Goal: Task Accomplishment & Management: Use online tool/utility

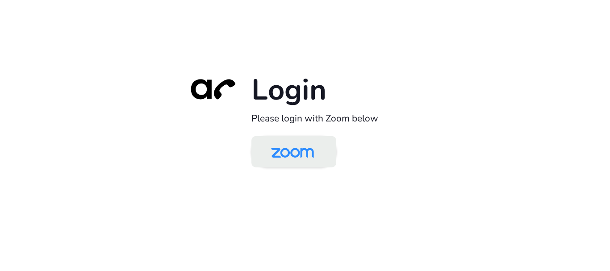
click at [294, 153] on img at bounding box center [293, 152] width 62 height 29
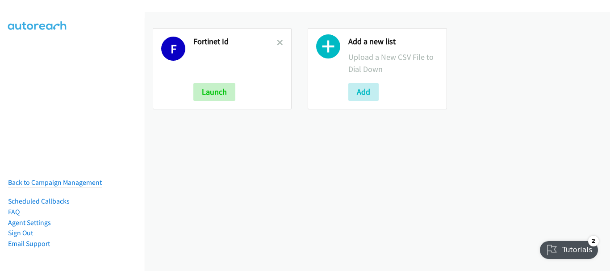
drag, startPoint x: 276, startPoint y: 33, endPoint x: 276, endPoint y: 38, distance: 5.4
click at [276, 38] on div "F Fortinet Id Launch" at bounding box center [222, 68] width 139 height 81
click at [277, 38] on link at bounding box center [280, 43] width 6 height 10
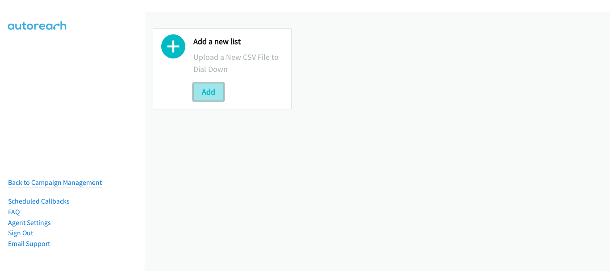
click at [212, 97] on button "Add" at bounding box center [208, 92] width 30 height 18
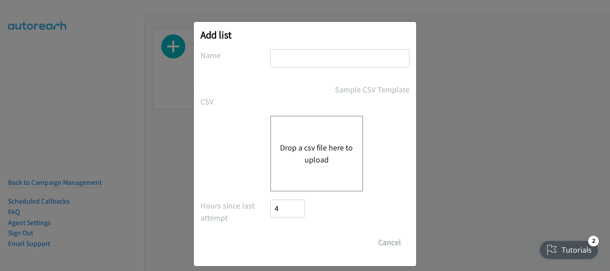
click at [295, 59] on input "text" at bounding box center [339, 58] width 139 height 18
type input "PH"
click at [294, 129] on div "Drop a csv file here to upload" at bounding box center [316, 154] width 93 height 76
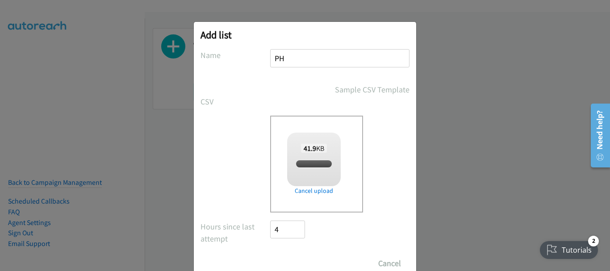
checkbox input "true"
click at [297, 259] on input "Save List" at bounding box center [293, 264] width 47 height 18
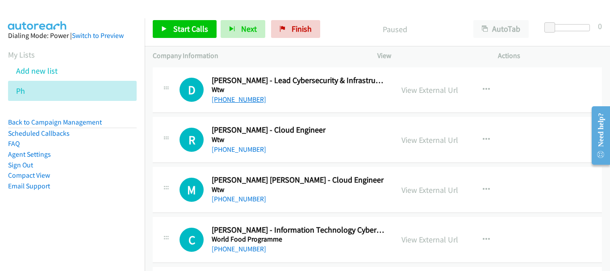
click at [253, 97] on link "+63 905 566 7694" at bounding box center [239, 99] width 55 height 8
click at [437, 94] on link "View External Url" at bounding box center [430, 90] width 57 height 10
click at [256, 101] on link "+63 905 566 7694" at bounding box center [239, 99] width 55 height 8
click at [221, 150] on link "+63 977 802 5875" at bounding box center [239, 149] width 55 height 8
click at [218, 197] on link "+63 998 594 4850" at bounding box center [239, 199] width 55 height 8
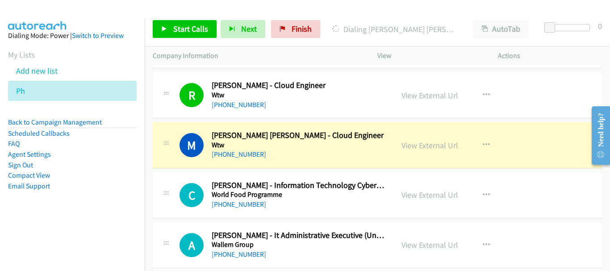
scroll to position [219, 0]
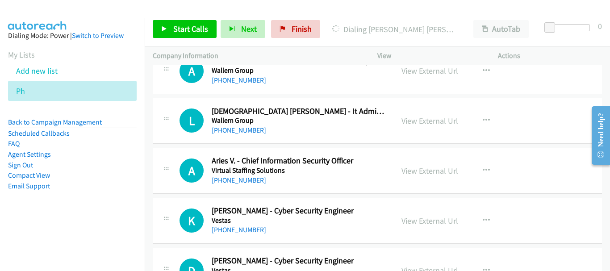
drag, startPoint x: 607, startPoint y: 81, endPoint x: 25, endPoint y: 0, distance: 586.8
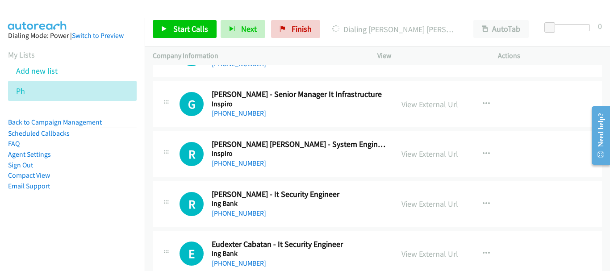
scroll to position [9845, 0]
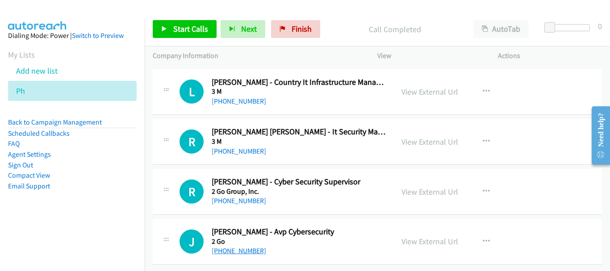
click at [244, 247] on link "+63 917 679 7070" at bounding box center [239, 251] width 55 height 8
click at [254, 187] on h5 "2 Go Group, Inc." at bounding box center [299, 191] width 174 height 9
click at [252, 197] on link "+63 966 239 5457" at bounding box center [239, 201] width 55 height 8
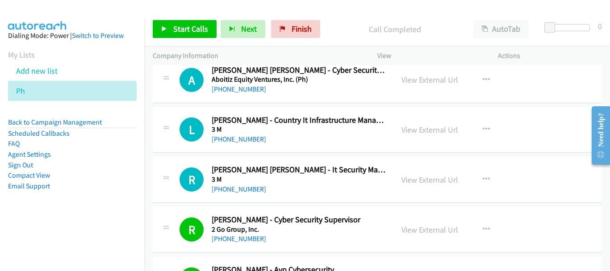
click at [243, 183] on h5 "3 M" at bounding box center [299, 179] width 174 height 9
click at [248, 189] on link "+63 927 990 2106" at bounding box center [239, 189] width 55 height 8
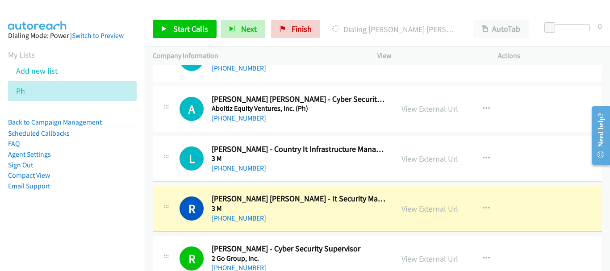
scroll to position [9756, 0]
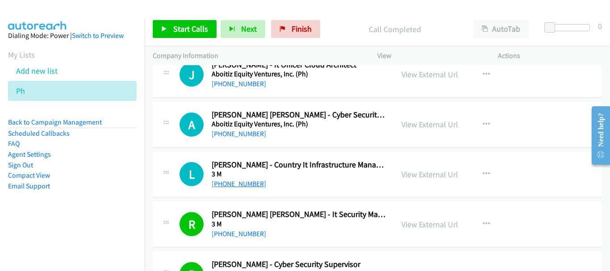
click at [253, 187] on link "+63 917 515 2191" at bounding box center [239, 184] width 55 height 8
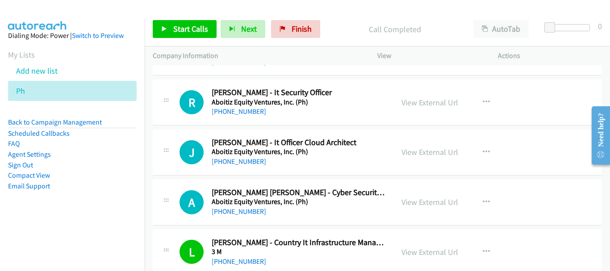
scroll to position [9667, 0]
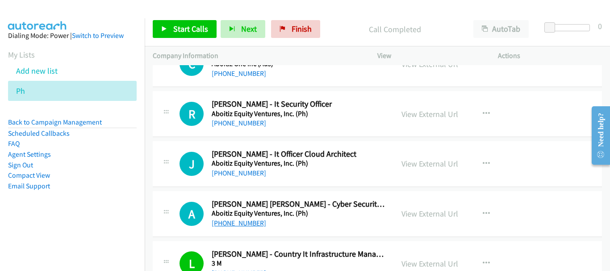
click at [246, 226] on link "+63 917 631 7806" at bounding box center [239, 223] width 55 height 8
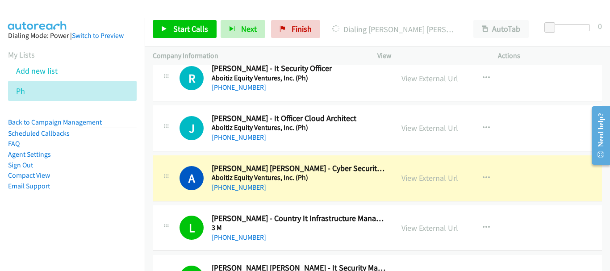
scroll to position [9711, 0]
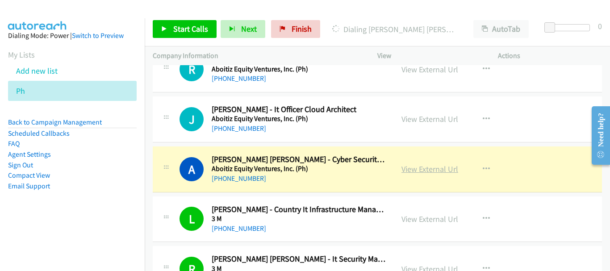
click at [413, 167] on link "View External Url" at bounding box center [430, 169] width 57 height 10
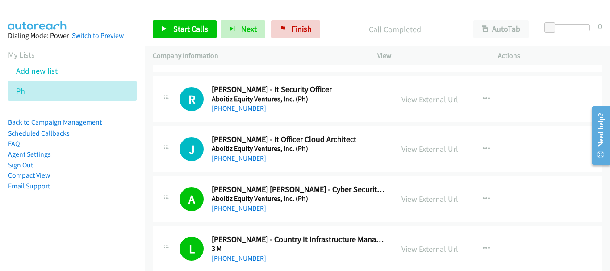
scroll to position [9667, 0]
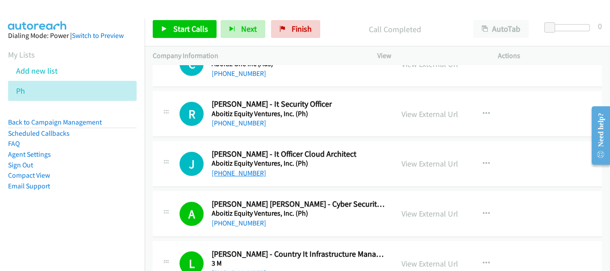
click at [249, 176] on link "+63 917 580 2489" at bounding box center [239, 173] width 55 height 8
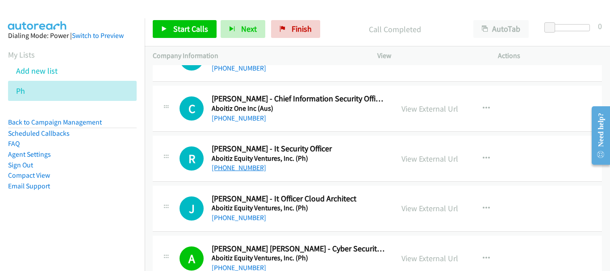
click at [217, 171] on link "+63 917 302 5801" at bounding box center [239, 168] width 55 height 8
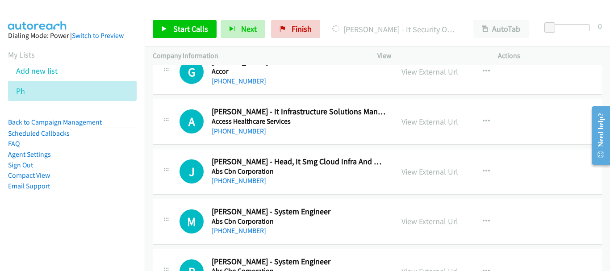
scroll to position [9265, 0]
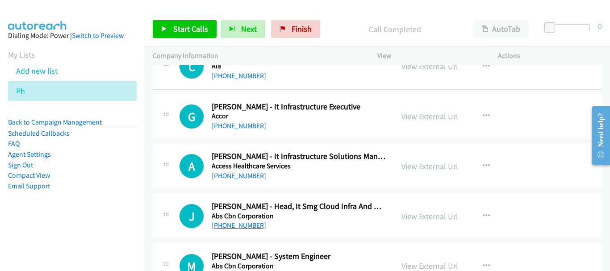
click at [239, 226] on link "+63 998 962 8355" at bounding box center [239, 225] width 55 height 8
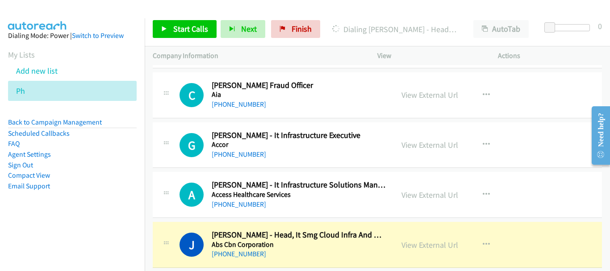
scroll to position [9220, 0]
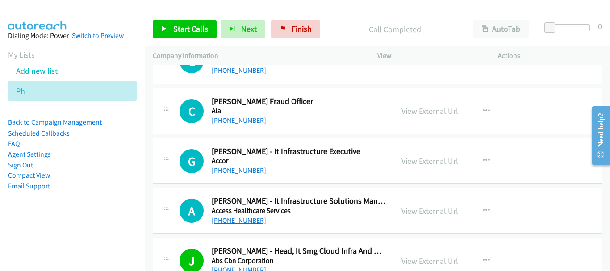
click at [258, 222] on link "+63 927 325 2104" at bounding box center [239, 220] width 55 height 8
click at [223, 172] on link "+63 917 826 8560" at bounding box center [239, 170] width 55 height 8
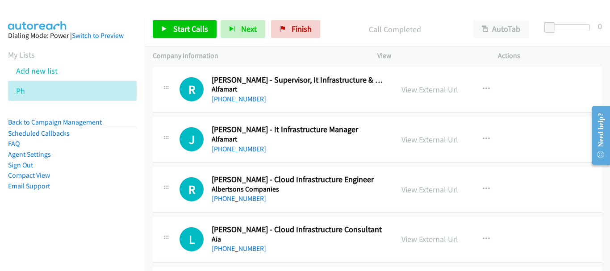
scroll to position [9041, 0]
click at [242, 201] on link "+63 998 551 3098" at bounding box center [239, 199] width 55 height 8
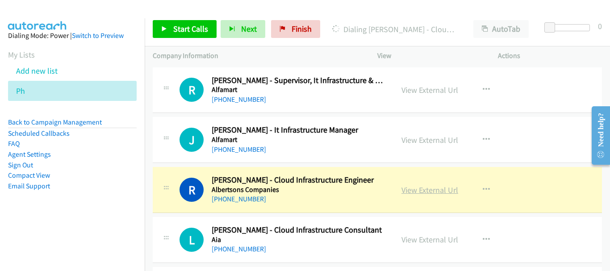
click at [407, 189] on link "View External Url" at bounding box center [430, 190] width 57 height 10
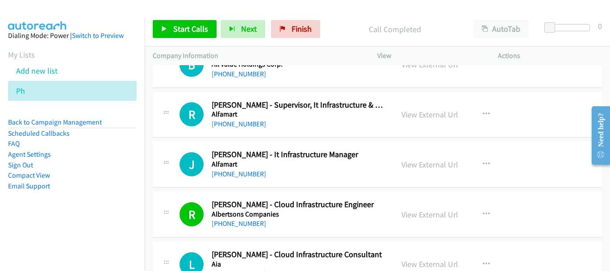
scroll to position [8997, 0]
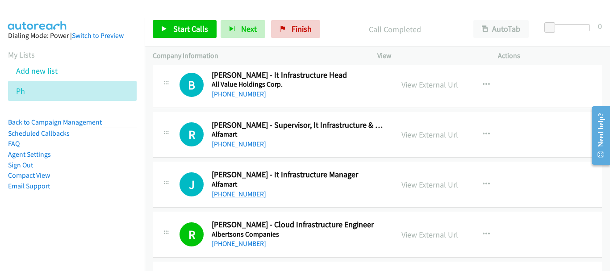
click at [239, 192] on link "+63 966 718 6901" at bounding box center [239, 194] width 55 height 8
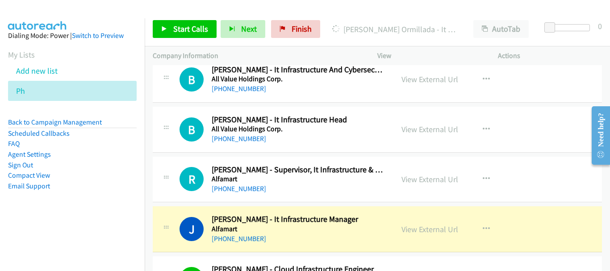
scroll to position [8907, 0]
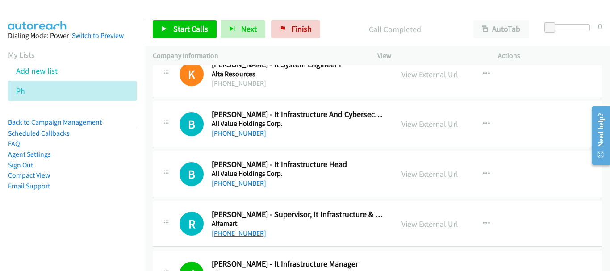
click at [235, 233] on link "+63 950 109 9305" at bounding box center [239, 233] width 55 height 8
click at [233, 184] on link "+63 998 594 7100" at bounding box center [239, 183] width 55 height 8
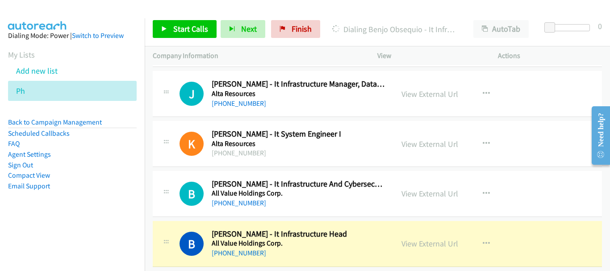
scroll to position [8818, 0]
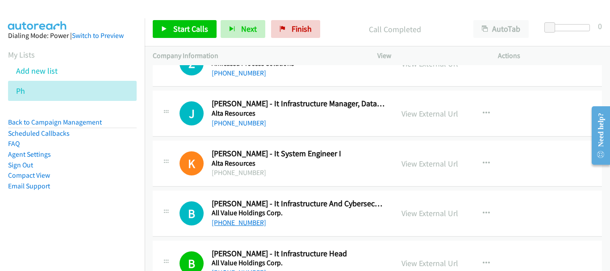
click at [239, 222] on link "+63 927 571 1622" at bounding box center [239, 222] width 55 height 8
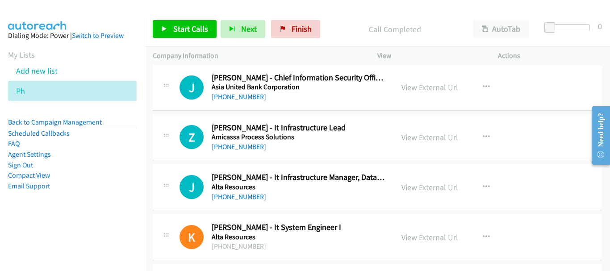
scroll to position [8729, 0]
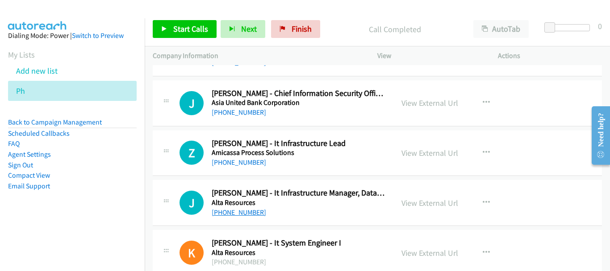
click at [247, 214] on link "+63 920 751 5800" at bounding box center [239, 212] width 55 height 8
click at [252, 163] on link "+63 945 613 6264" at bounding box center [239, 162] width 55 height 8
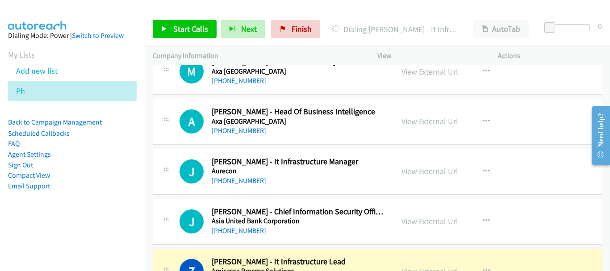
scroll to position [8595, 0]
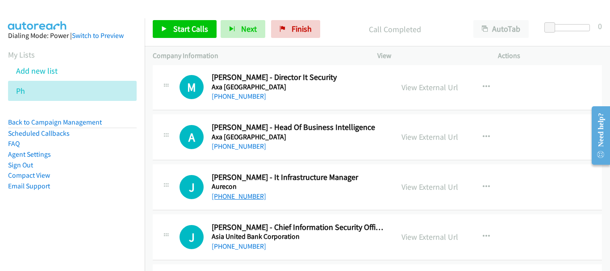
click at [253, 197] on link "+63 917 886 4819" at bounding box center [239, 196] width 55 height 8
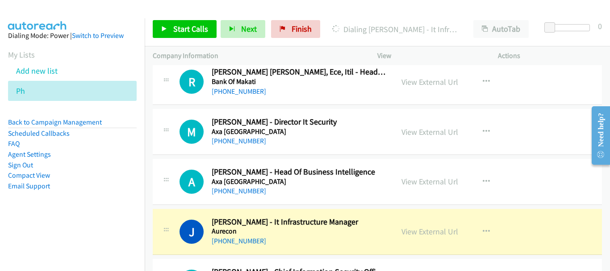
scroll to position [8505, 0]
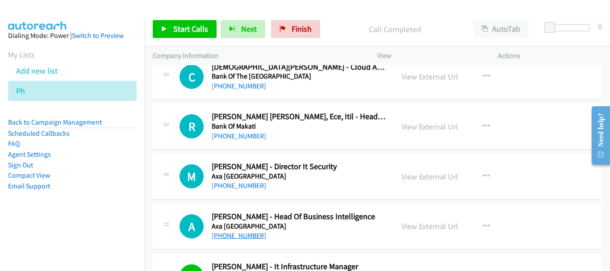
click at [236, 237] on link "+63 917 879 0641" at bounding box center [239, 235] width 55 height 8
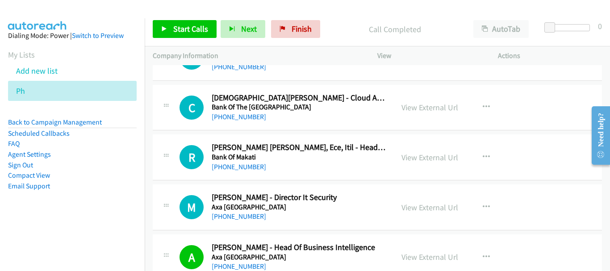
scroll to position [8460, 0]
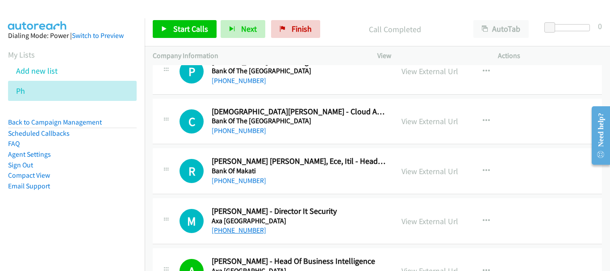
click at [244, 232] on link "+63 998 864 6584" at bounding box center [239, 230] width 55 height 8
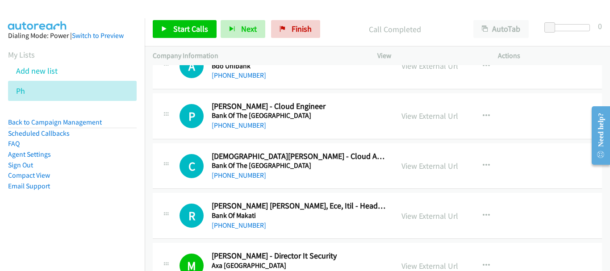
click at [230, 230] on div "+63 906 319 0968" at bounding box center [299, 225] width 174 height 11
click at [230, 226] on link "+63 906 319 0968" at bounding box center [239, 225] width 55 height 8
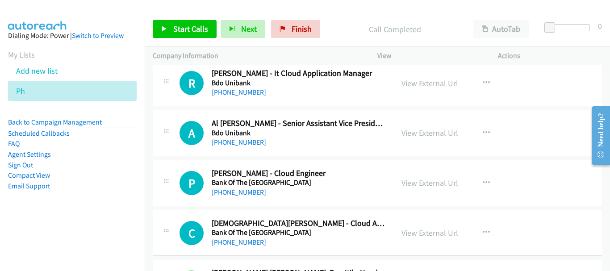
scroll to position [8371, 0]
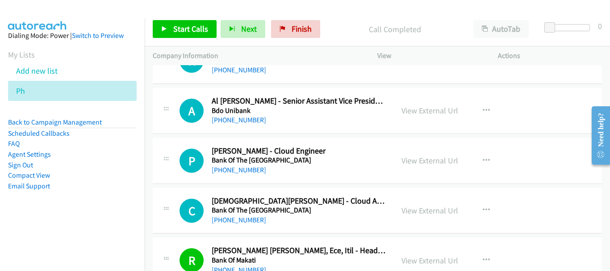
click at [243, 214] on h5 "Bank Of The Philippine Islands" at bounding box center [299, 210] width 174 height 9
click at [239, 219] on link "+63 916 315 9108" at bounding box center [239, 220] width 55 height 8
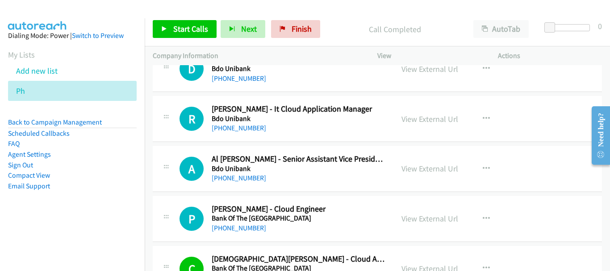
scroll to position [8326, 0]
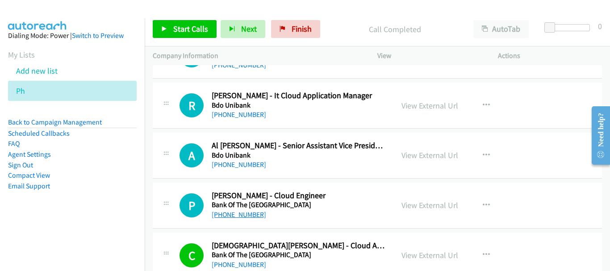
click at [254, 218] on link "+63 927 469 3798" at bounding box center [239, 214] width 55 height 8
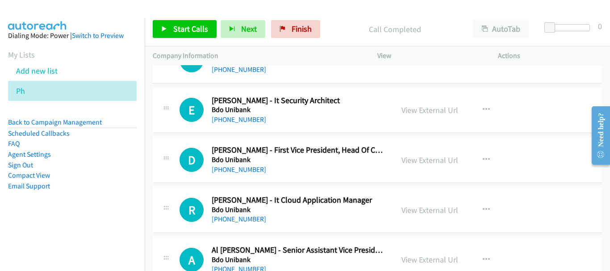
scroll to position [8237, 0]
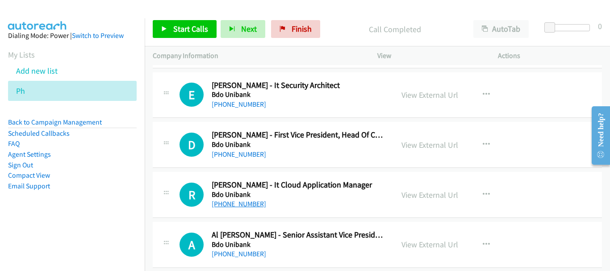
click at [248, 202] on link "+63 917 896 0007" at bounding box center [239, 204] width 55 height 8
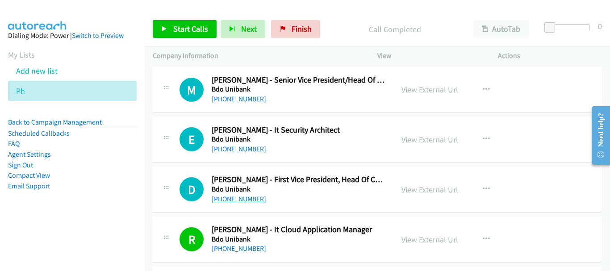
click at [248, 200] on link "+63 967 996 6686" at bounding box center [239, 199] width 55 height 8
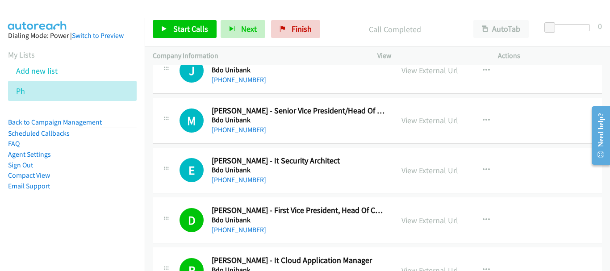
scroll to position [8148, 0]
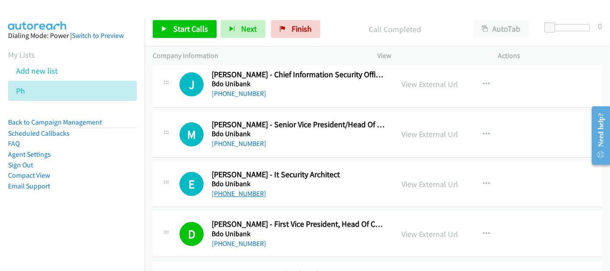
click at [231, 193] on link "+63 917 848 0507" at bounding box center [239, 193] width 55 height 8
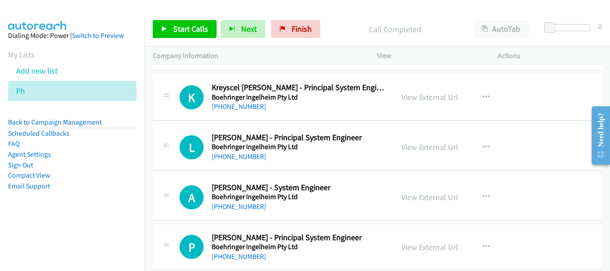
scroll to position [7746, 0]
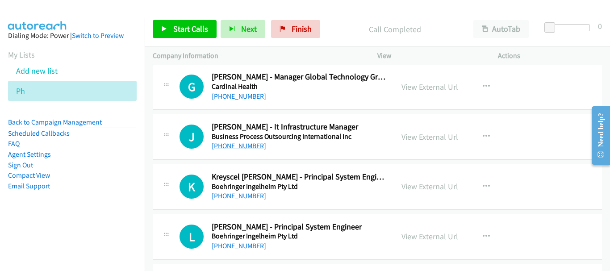
click at [248, 148] on link "+63 998 587 6033" at bounding box center [239, 146] width 55 height 8
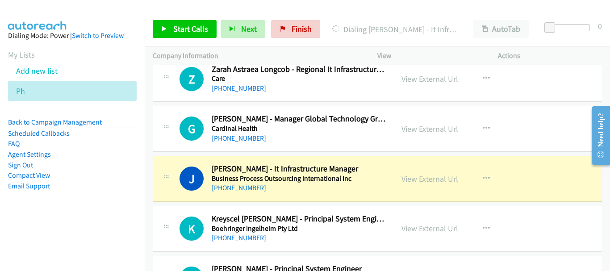
scroll to position [7656, 0]
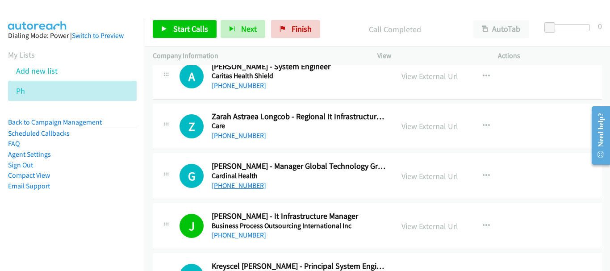
click at [235, 185] on link "+63 945 750 0951" at bounding box center [239, 185] width 55 height 8
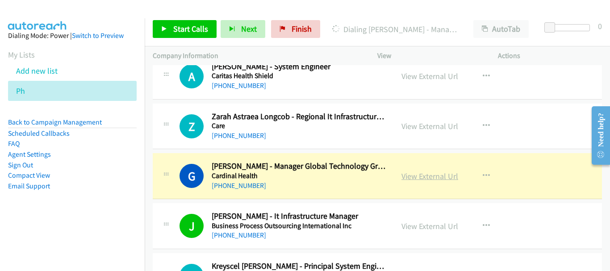
click at [441, 177] on link "View External Url" at bounding box center [430, 176] width 57 height 10
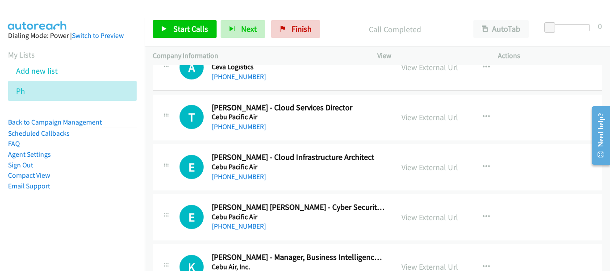
scroll to position [7388, 0]
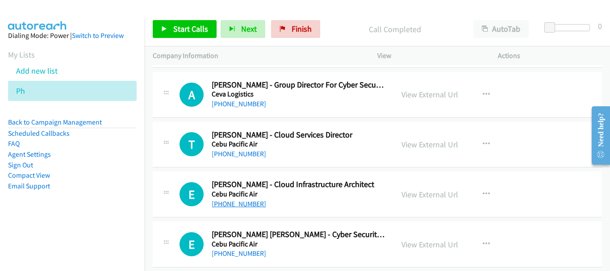
click at [260, 208] on link "+63 915 890 0681" at bounding box center [239, 204] width 55 height 8
click at [50, 122] on link "Back to Campaign Management" at bounding box center [55, 122] width 94 height 8
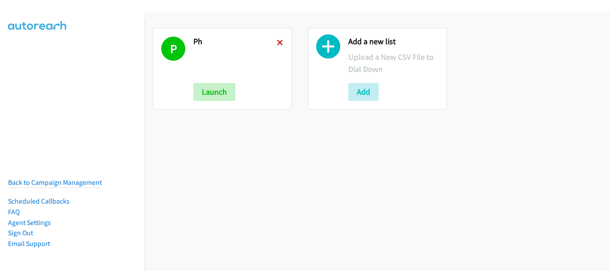
click at [278, 45] on icon at bounding box center [280, 43] width 6 height 6
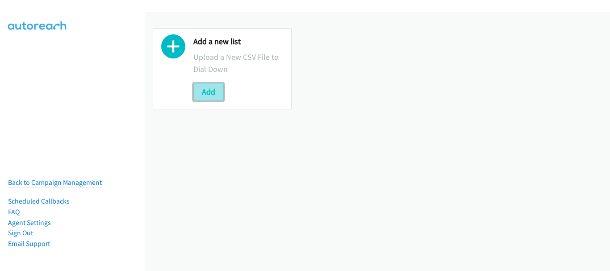
click at [203, 98] on button "Add" at bounding box center [208, 92] width 30 height 18
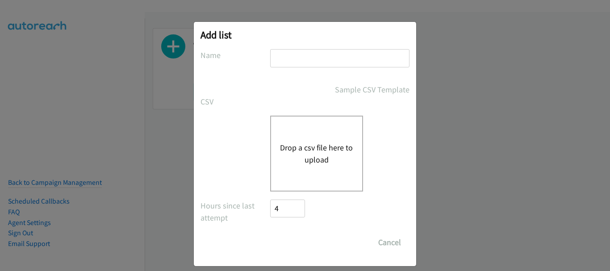
click at [299, 61] on input "text" at bounding box center [339, 58] width 139 height 18
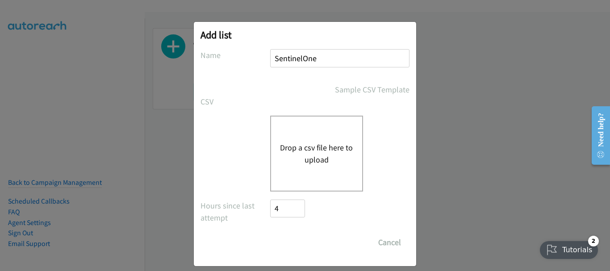
type input "SentinelOne"
click at [306, 129] on div "Drop a csv file here to upload" at bounding box center [316, 154] width 93 height 76
click at [304, 153] on button "Drop a csv file here to upload" at bounding box center [316, 154] width 73 height 24
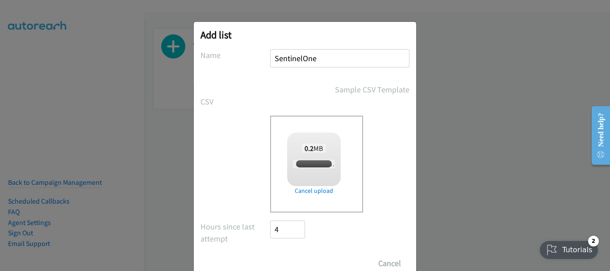
checkbox input "true"
click at [303, 261] on input "Save List" at bounding box center [293, 264] width 47 height 18
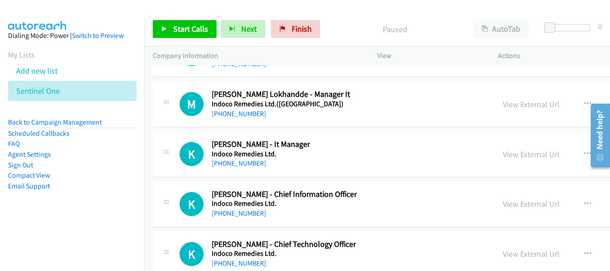
scroll to position [44141, 0]
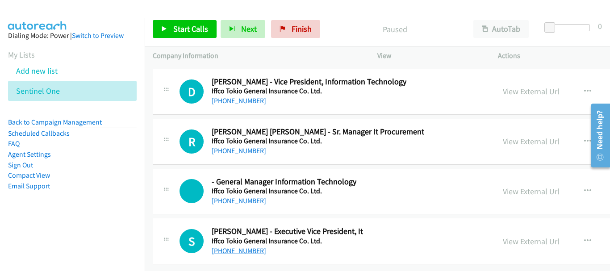
click at [215, 247] on link "[PHONE_NUMBER]" at bounding box center [239, 251] width 55 height 8
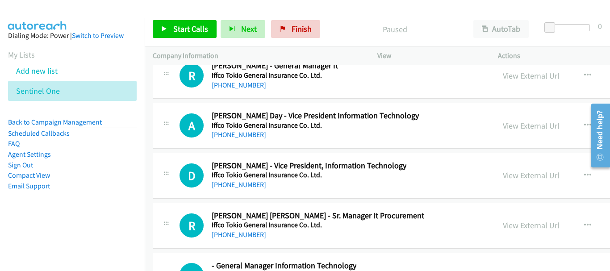
scroll to position [44007, 0]
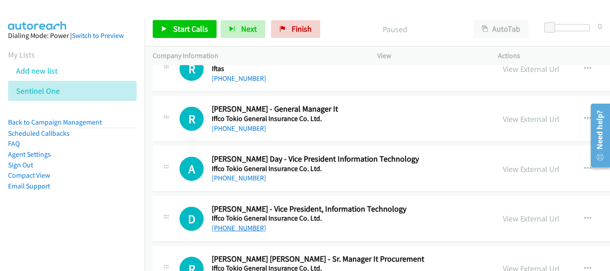
click at [236, 227] on link "[PHONE_NUMBER]" at bounding box center [239, 228] width 55 height 8
click at [254, 186] on div "A Callback Scheduled [PERSON_NAME] - Vice President Information Technology Iffc…" at bounding box center [479, 169] width 652 height 46
click at [250, 180] on link "[PHONE_NUMBER]" at bounding box center [239, 178] width 55 height 8
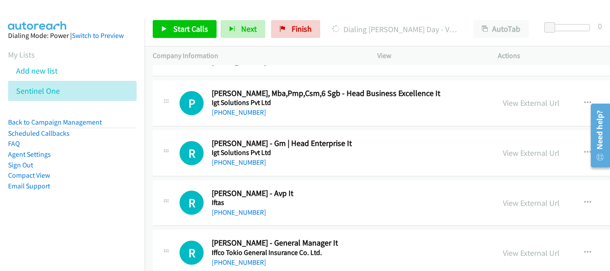
scroll to position [43918, 0]
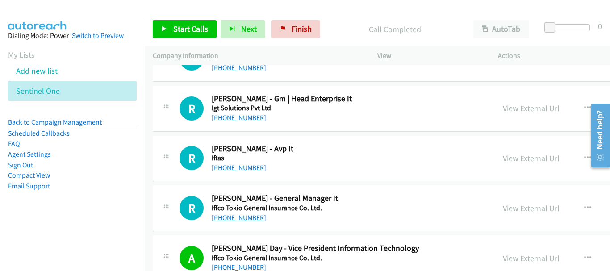
click at [228, 217] on link "[PHONE_NUMBER]" at bounding box center [239, 218] width 55 height 8
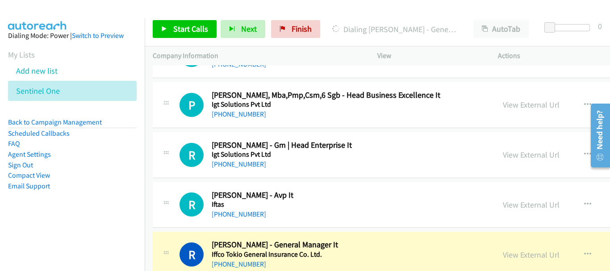
scroll to position [43873, 0]
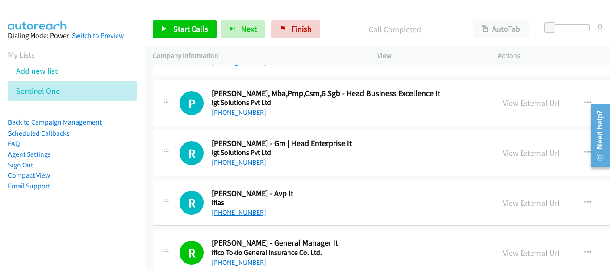
click at [238, 215] on link "[PHONE_NUMBER]" at bounding box center [239, 212] width 55 height 8
click at [235, 163] on link "[PHONE_NUMBER]" at bounding box center [239, 162] width 55 height 8
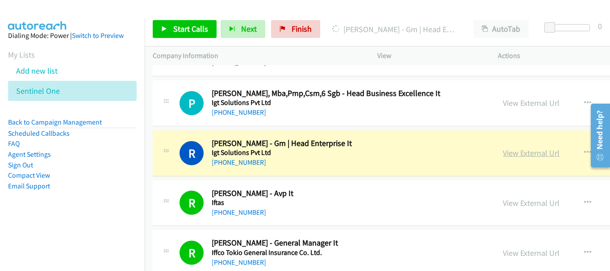
click at [509, 157] on link "View External Url" at bounding box center [531, 153] width 57 height 10
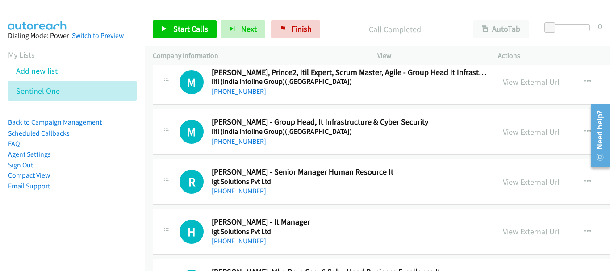
scroll to position [43650, 0]
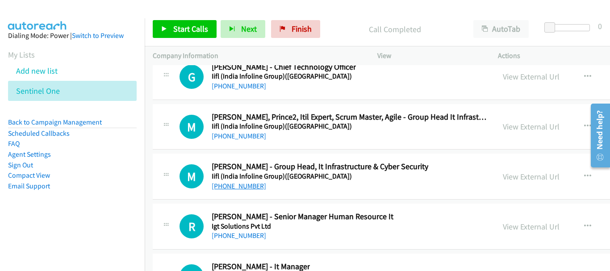
click at [258, 189] on link "[PHONE_NUMBER]" at bounding box center [239, 186] width 55 height 8
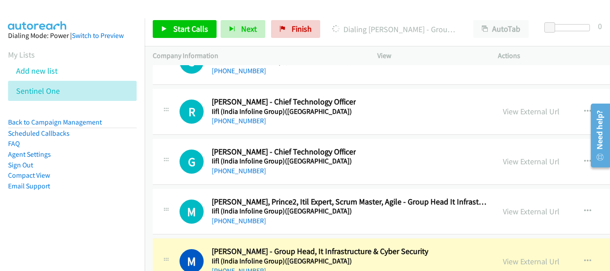
scroll to position [43560, 0]
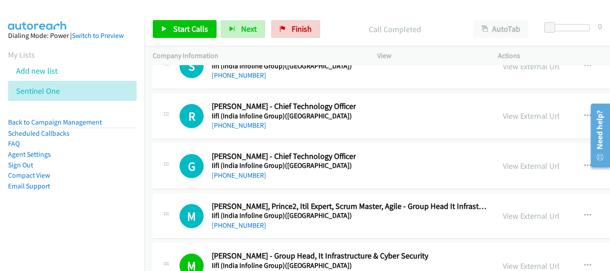
click at [252, 230] on div "[PHONE_NUMBER]" at bounding box center [349, 225] width 275 height 11
click at [253, 226] on link "[PHONE_NUMBER]" at bounding box center [239, 225] width 55 height 8
click at [247, 175] on link "[PHONE_NUMBER]" at bounding box center [239, 175] width 55 height 8
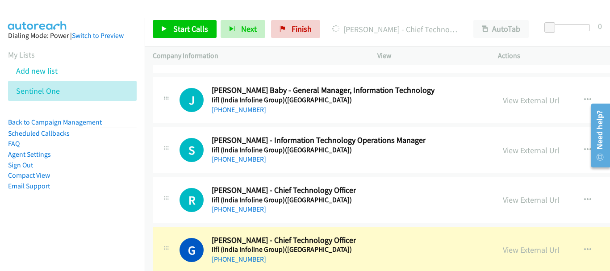
scroll to position [43471, 0]
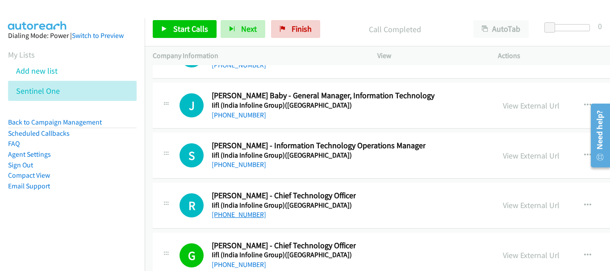
click at [258, 214] on link "[PHONE_NUMBER]" at bounding box center [239, 214] width 55 height 8
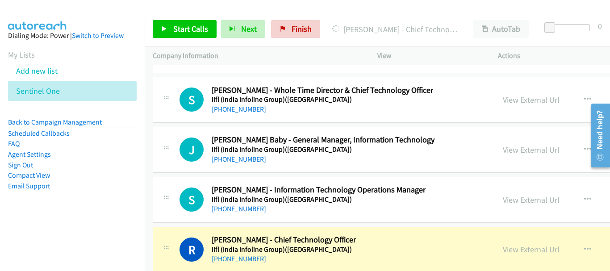
scroll to position [43426, 0]
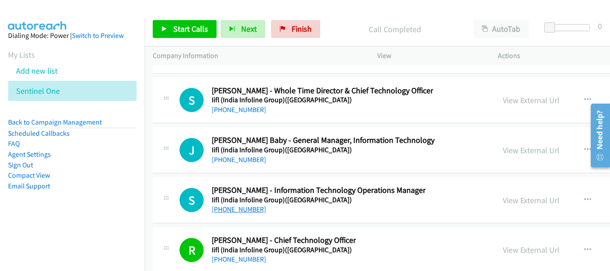
click at [252, 211] on link "[PHONE_NUMBER]" at bounding box center [239, 209] width 55 height 8
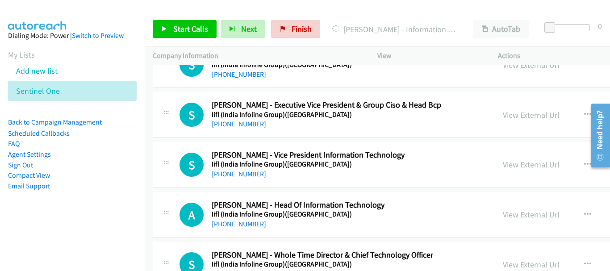
scroll to position [43248, 0]
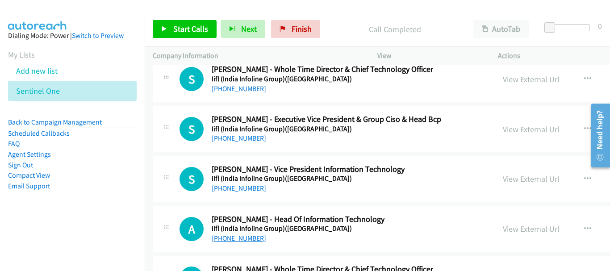
click at [253, 235] on link "[PHONE_NUMBER]" at bounding box center [239, 238] width 55 height 8
click at [248, 188] on link "[PHONE_NUMBER]" at bounding box center [239, 188] width 55 height 8
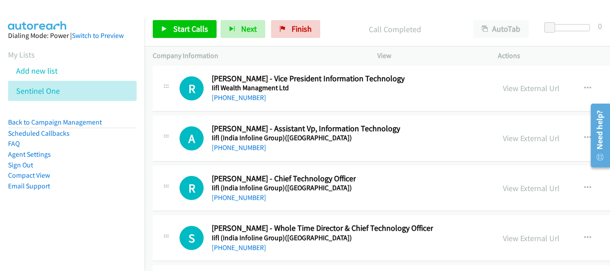
scroll to position [43024, 0]
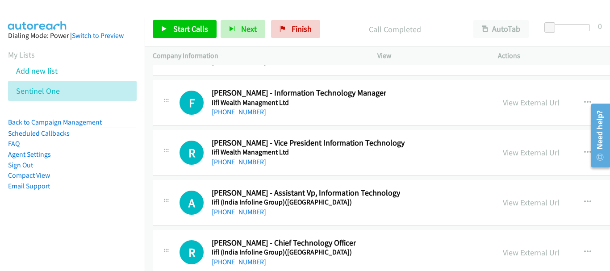
click at [246, 210] on link "[PHONE_NUMBER]" at bounding box center [239, 212] width 55 height 8
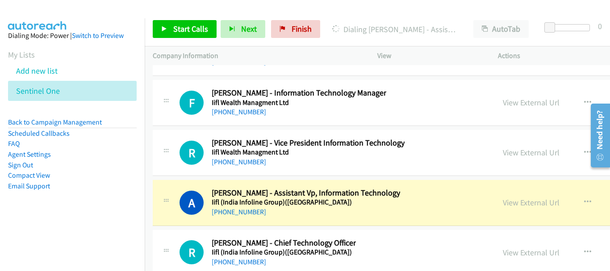
scroll to position [42980, 0]
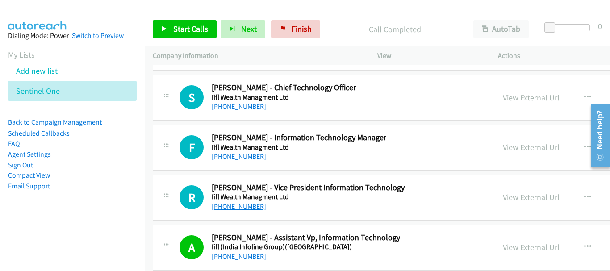
click at [250, 207] on link "[PHONE_NUMBER]" at bounding box center [239, 206] width 55 height 8
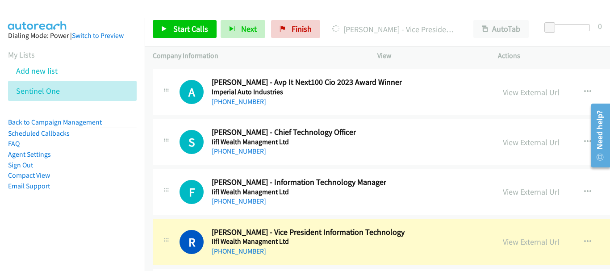
scroll to position [42890, 0]
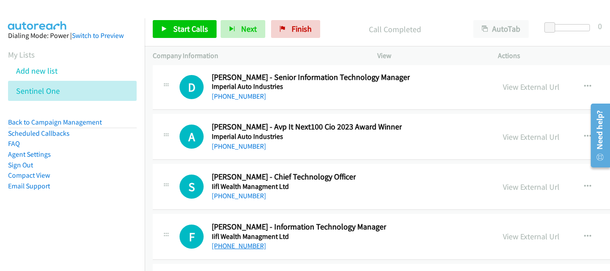
click at [228, 250] on link "[PHONE_NUMBER]" at bounding box center [239, 246] width 55 height 8
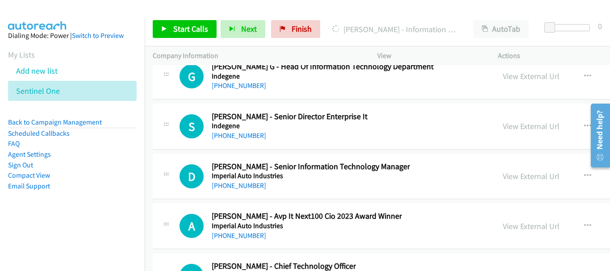
scroll to position [42846, 0]
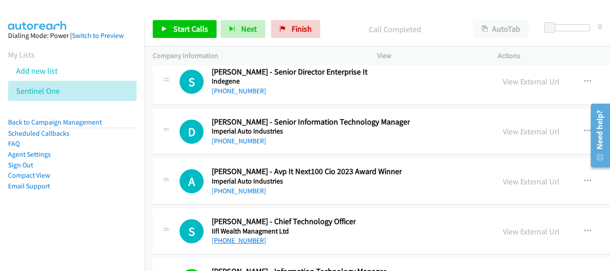
click at [249, 242] on link "[PHONE_NUMBER]" at bounding box center [239, 240] width 55 height 8
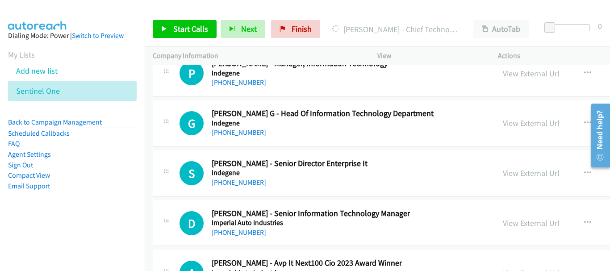
scroll to position [42756, 0]
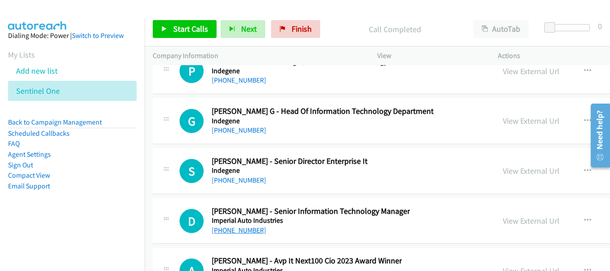
click at [214, 231] on link "[PHONE_NUMBER]" at bounding box center [239, 230] width 55 height 8
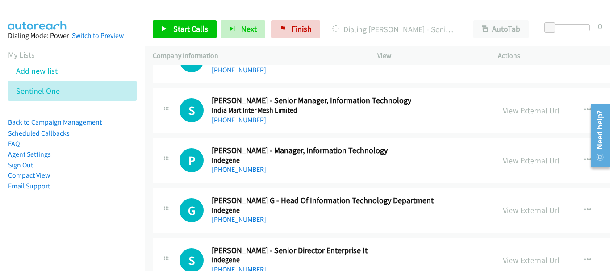
scroll to position [42712, 0]
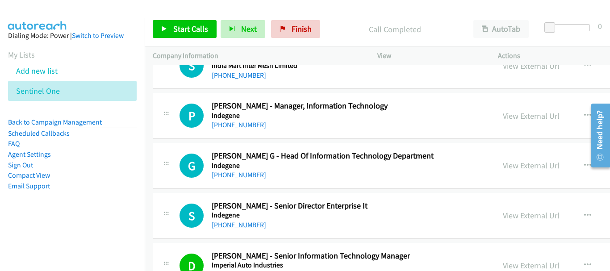
click at [256, 222] on link "[PHONE_NUMBER]" at bounding box center [239, 225] width 55 height 8
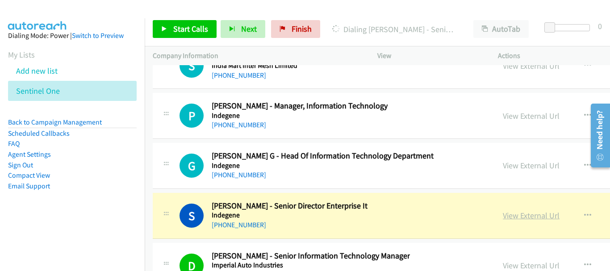
click at [506, 221] on link "View External Url" at bounding box center [531, 215] width 57 height 10
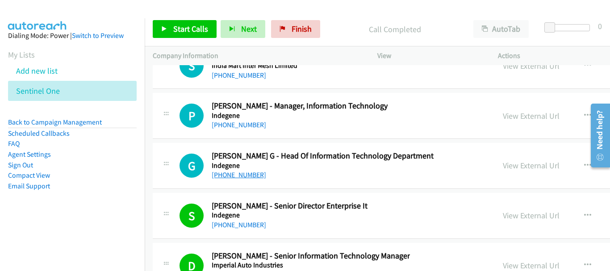
click at [248, 177] on link "[PHONE_NUMBER]" at bounding box center [239, 175] width 55 height 8
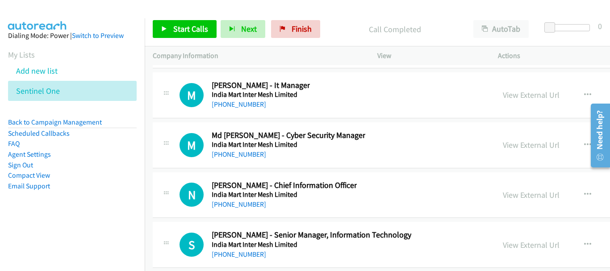
scroll to position [42533, 0]
click at [246, 206] on link "[PHONE_NUMBER]" at bounding box center [239, 204] width 55 height 8
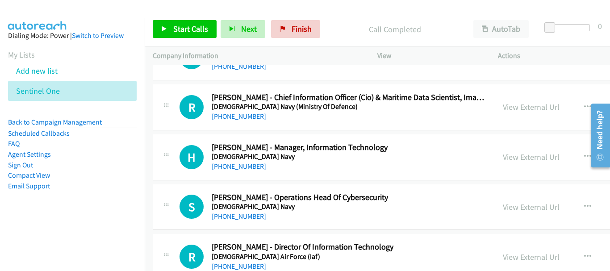
scroll to position [42265, 0]
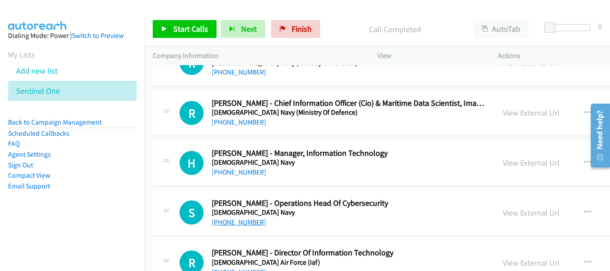
click at [249, 222] on link "[PHONE_NUMBER]" at bounding box center [239, 222] width 55 height 8
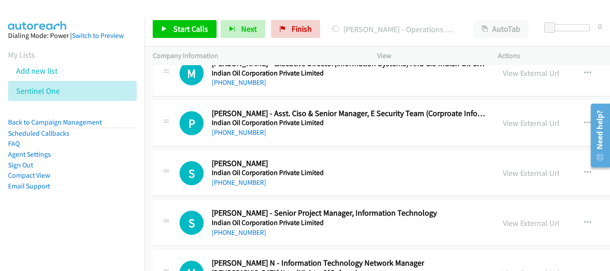
scroll to position [41952, 0]
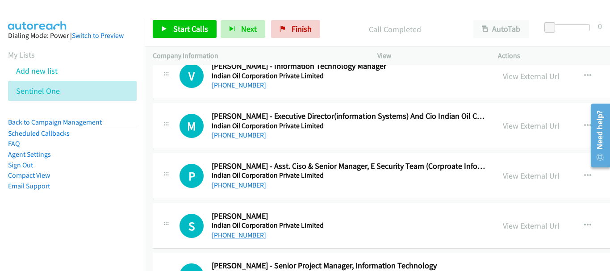
click at [243, 235] on link "[PHONE_NUMBER]" at bounding box center [239, 235] width 55 height 8
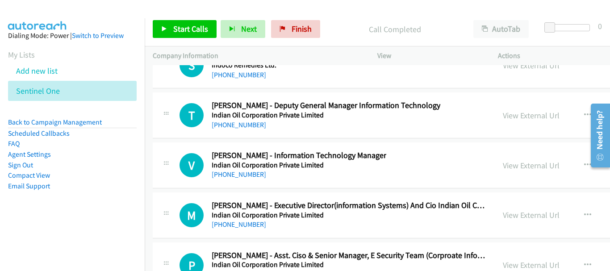
scroll to position [41818, 0]
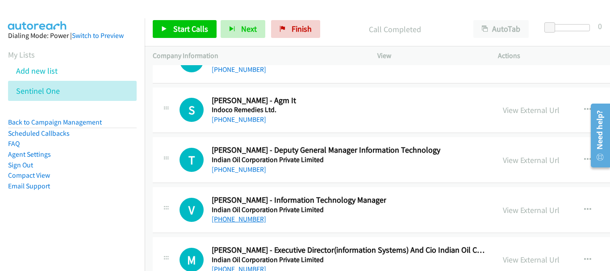
click at [255, 220] on link "[PHONE_NUMBER]" at bounding box center [239, 219] width 55 height 8
click at [248, 167] on link "[PHONE_NUMBER]" at bounding box center [239, 169] width 55 height 8
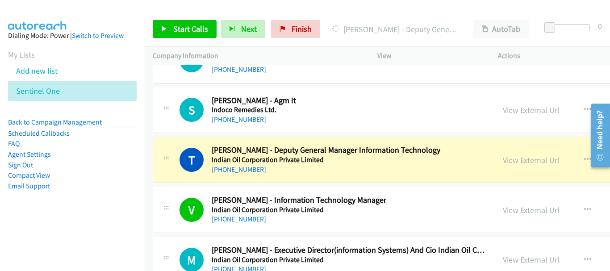
scroll to position [41773, 0]
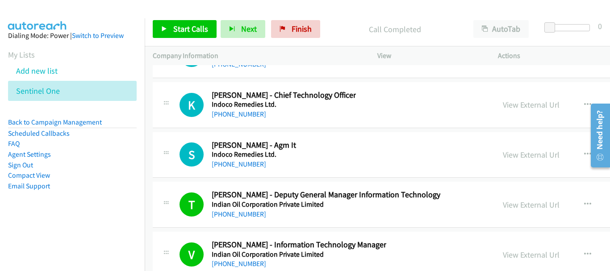
click at [249, 164] on link "[PHONE_NUMBER]" at bounding box center [239, 164] width 55 height 8
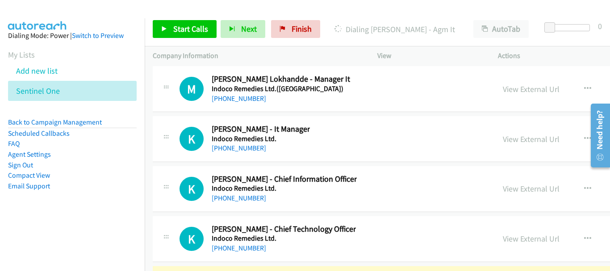
scroll to position [41684, 0]
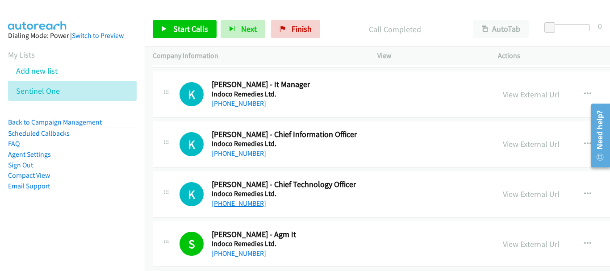
click at [244, 206] on link "[PHONE_NUMBER]" at bounding box center [239, 203] width 55 height 8
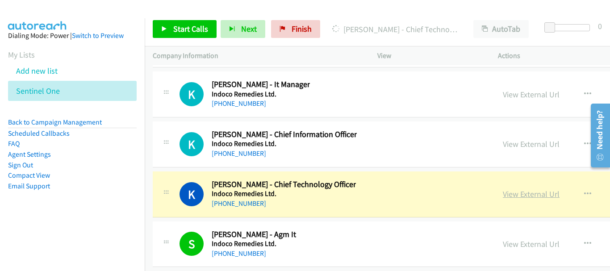
click at [515, 195] on link "View External Url" at bounding box center [531, 194] width 57 height 10
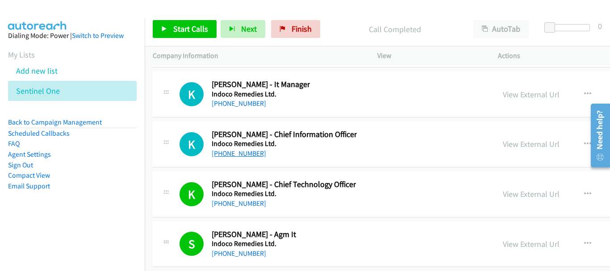
click at [231, 155] on link "[PHONE_NUMBER]" at bounding box center [239, 153] width 55 height 8
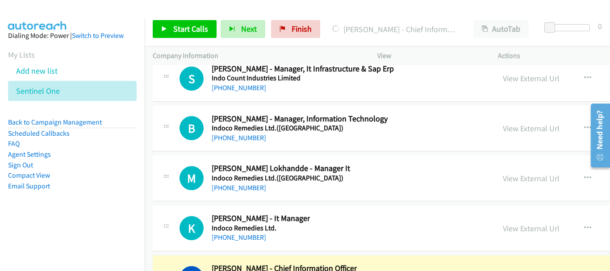
scroll to position [41639, 0]
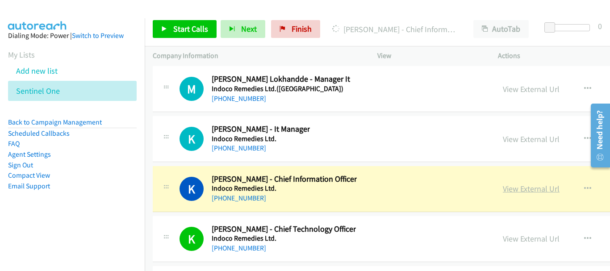
click at [508, 190] on link "View External Url" at bounding box center [531, 189] width 57 height 10
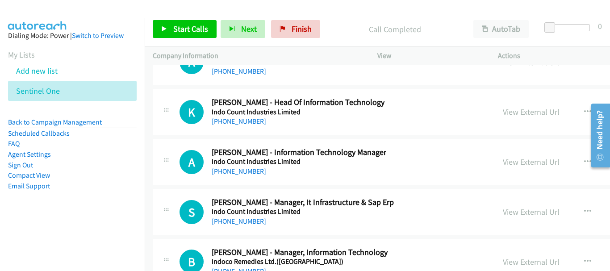
scroll to position [41371, 0]
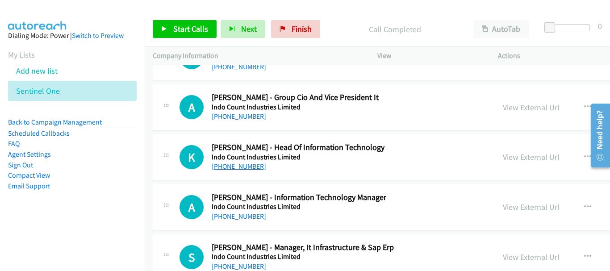
click at [244, 169] on link "[PHONE_NUMBER]" at bounding box center [239, 166] width 55 height 8
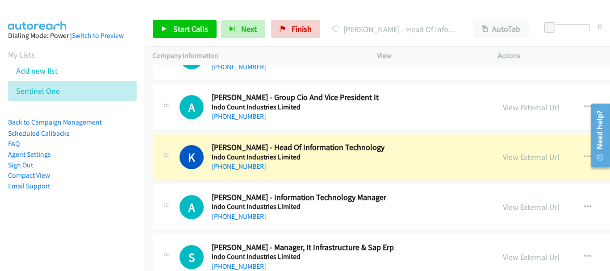
scroll to position [41327, 0]
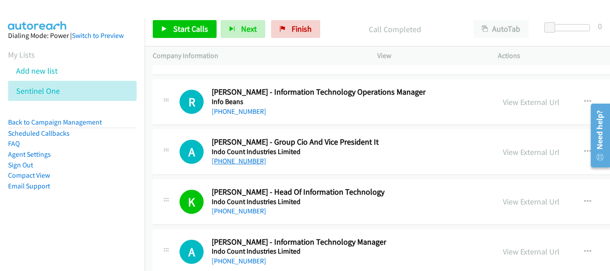
click at [233, 161] on link "[PHONE_NUMBER]" at bounding box center [239, 161] width 55 height 8
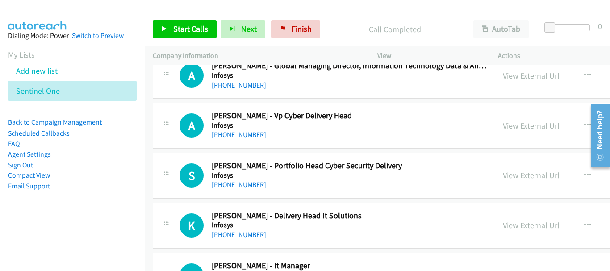
scroll to position [41059, 0]
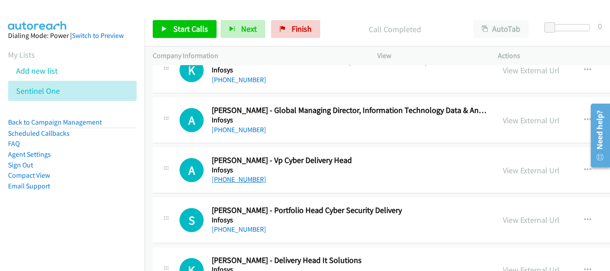
click at [257, 179] on link "[PHONE_NUMBER]" at bounding box center [239, 179] width 55 height 8
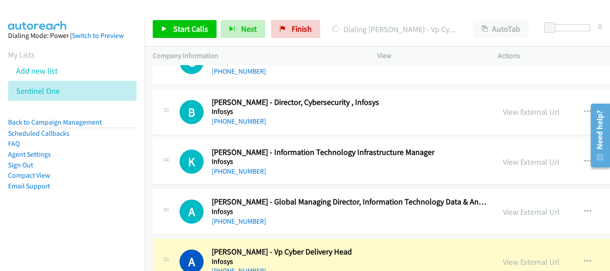
scroll to position [40969, 0]
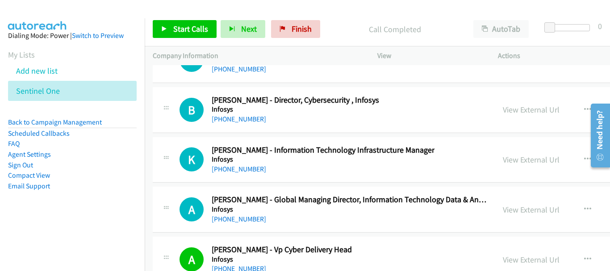
click at [253, 226] on div "A Callback Scheduled [PERSON_NAME] - Global Managing Director, Information Tech…" at bounding box center [479, 210] width 652 height 46
click at [251, 223] on div "[PHONE_NUMBER]" at bounding box center [349, 219] width 275 height 11
click at [251, 221] on link "[PHONE_NUMBER]" at bounding box center [239, 219] width 55 height 8
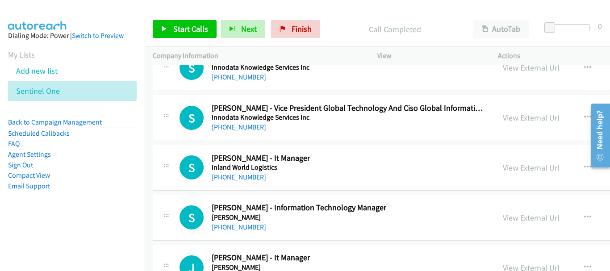
scroll to position [35072, 0]
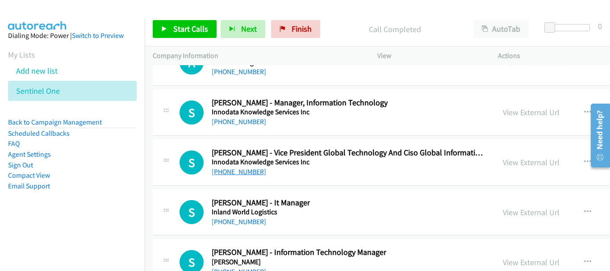
click at [245, 170] on link "[PHONE_NUMBER]" at bounding box center [239, 172] width 55 height 8
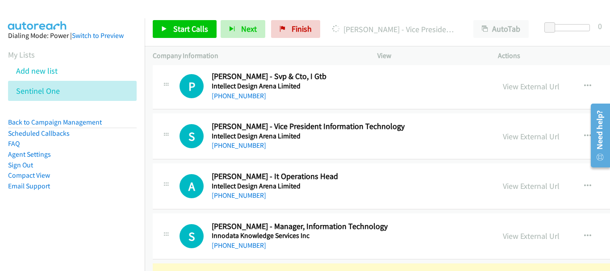
scroll to position [34938, 0]
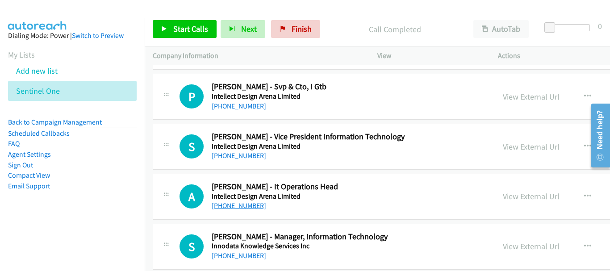
click at [241, 202] on link "[PHONE_NUMBER]" at bounding box center [239, 205] width 55 height 8
click at [253, 154] on link "[PHONE_NUMBER]" at bounding box center [239, 155] width 55 height 8
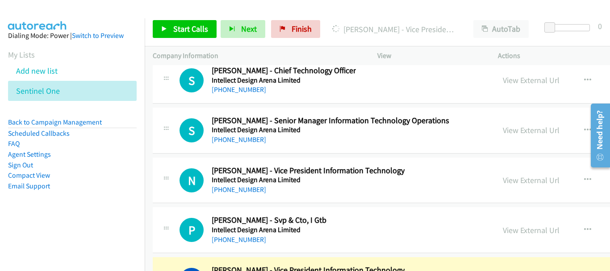
scroll to position [34804, 0]
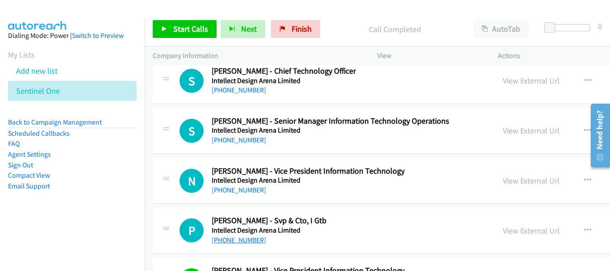
click at [239, 238] on link "[PHONE_NUMBER]" at bounding box center [239, 240] width 55 height 8
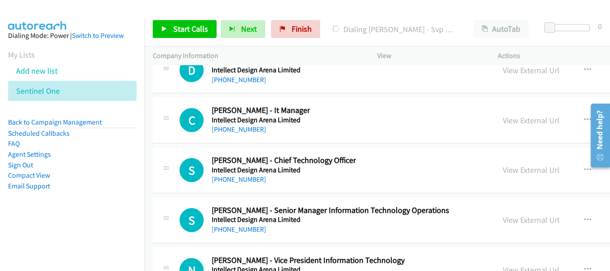
scroll to position [34760, 0]
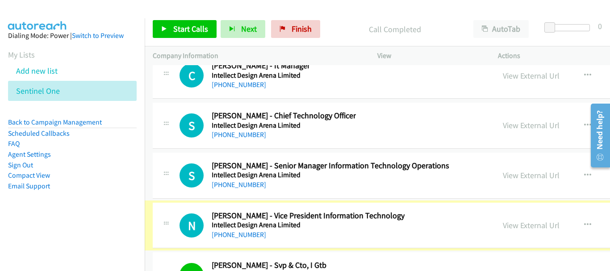
click at [240, 234] on link "[PHONE_NUMBER]" at bounding box center [239, 235] width 55 height 8
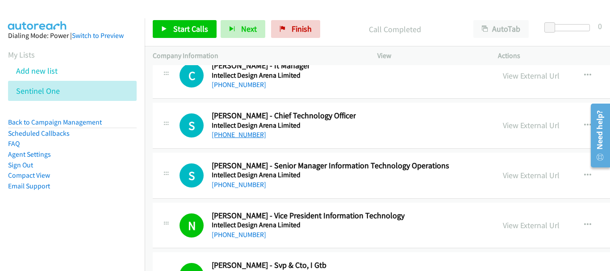
click at [251, 138] on link "[PHONE_NUMBER]" at bounding box center [239, 134] width 55 height 8
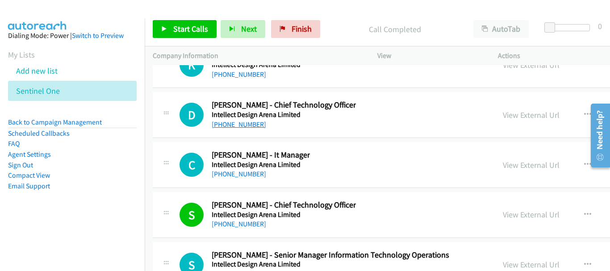
click at [255, 130] on div "Callback Scheduled [PERSON_NAME] - Chief Technology Officer Intellect Design Ar…" at bounding box center [284, 114] width 144 height 29
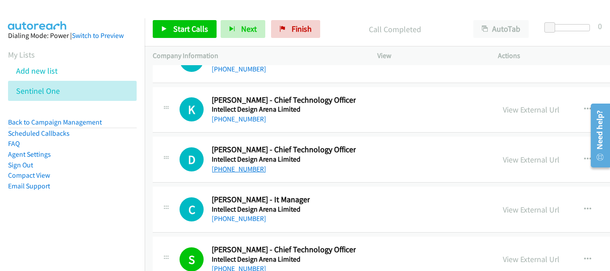
click at [250, 165] on link "[PHONE_NUMBER]" at bounding box center [239, 169] width 55 height 8
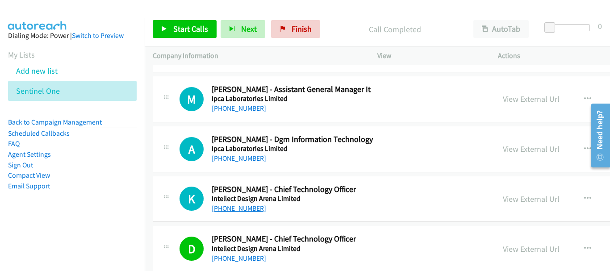
click at [233, 206] on link "[PHONE_NUMBER]" at bounding box center [239, 208] width 55 height 8
click at [253, 159] on link "[PHONE_NUMBER]" at bounding box center [239, 158] width 55 height 8
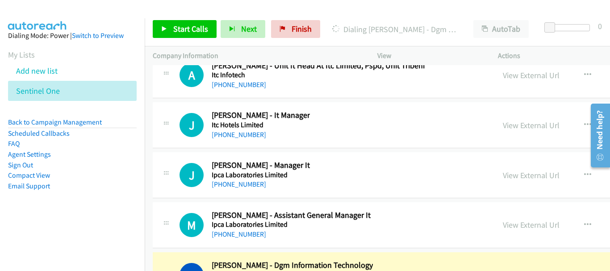
scroll to position [34402, 0]
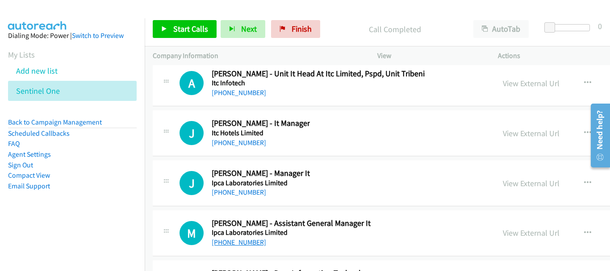
click at [255, 241] on link "[PHONE_NUMBER]" at bounding box center [239, 242] width 55 height 8
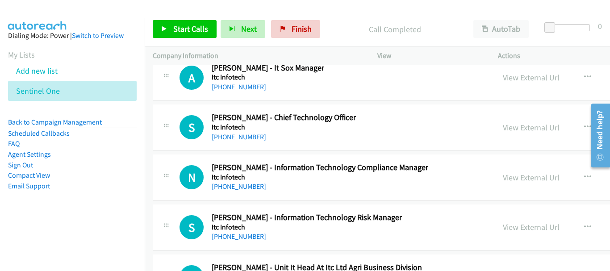
scroll to position [34089, 0]
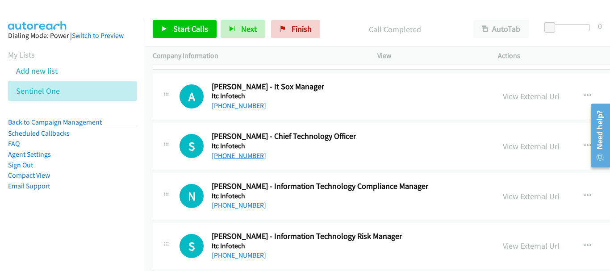
click at [236, 159] on link "[PHONE_NUMBER]" at bounding box center [239, 155] width 55 height 8
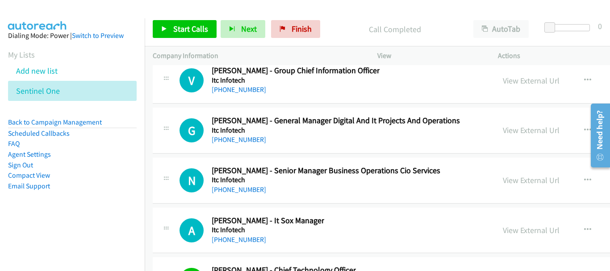
scroll to position [33911, 0]
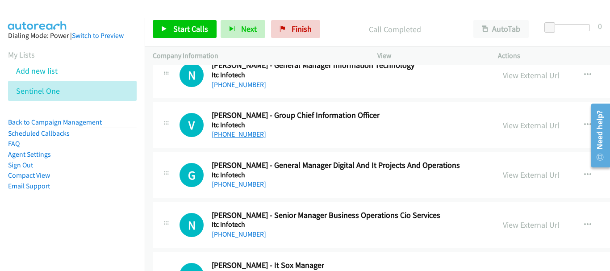
click at [238, 138] on link "[PHONE_NUMBER]" at bounding box center [239, 134] width 55 height 8
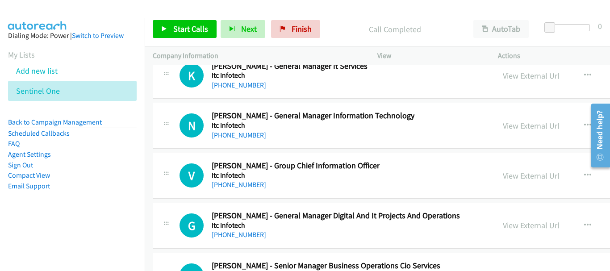
scroll to position [33821, 0]
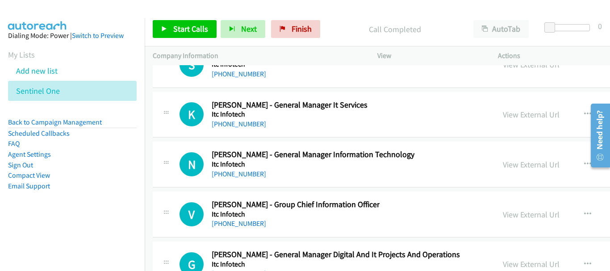
click at [229, 184] on div "N Callback Scheduled [PERSON_NAME] - General Manager Information Technology Itc…" at bounding box center [479, 165] width 652 height 46
click at [229, 173] on link "[PHONE_NUMBER]" at bounding box center [239, 174] width 55 height 8
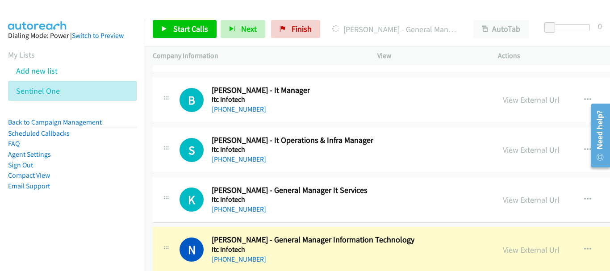
scroll to position [33732, 0]
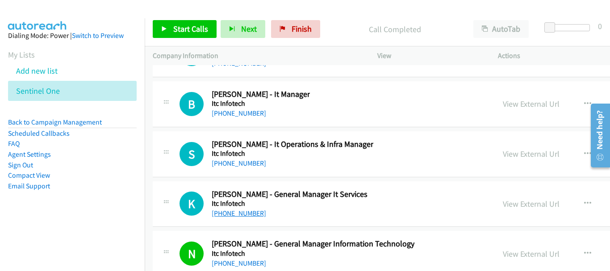
click at [253, 215] on link "[PHONE_NUMBER]" at bounding box center [239, 213] width 55 height 8
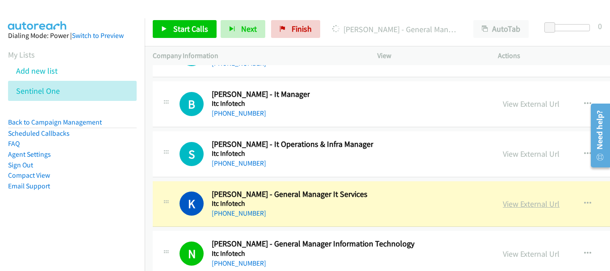
click at [503, 205] on link "View External Url" at bounding box center [531, 204] width 57 height 10
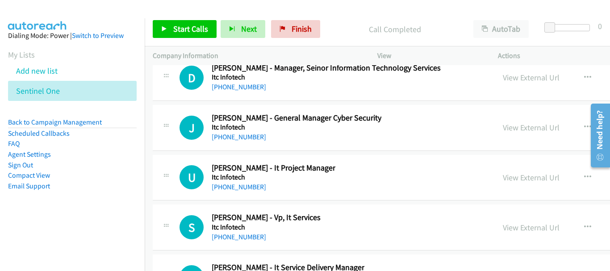
scroll to position [33464, 0]
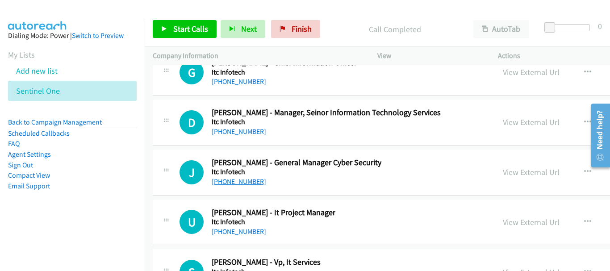
click at [240, 180] on link "[PHONE_NUMBER]" at bounding box center [239, 181] width 55 height 8
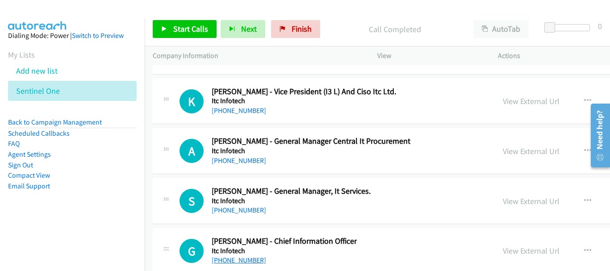
scroll to position [33330, 0]
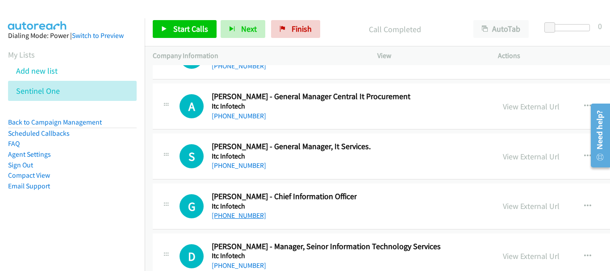
click at [248, 215] on link "[PHONE_NUMBER]" at bounding box center [239, 215] width 55 height 8
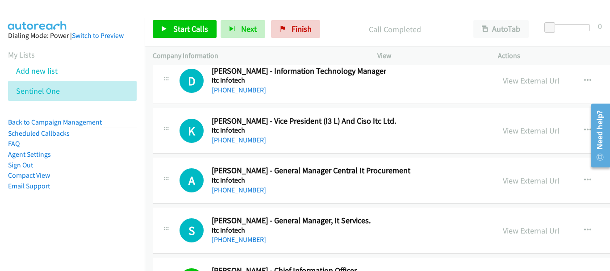
scroll to position [33241, 0]
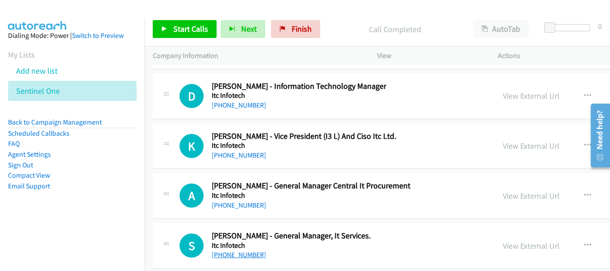
click at [242, 257] on link "[PHONE_NUMBER]" at bounding box center [239, 255] width 55 height 8
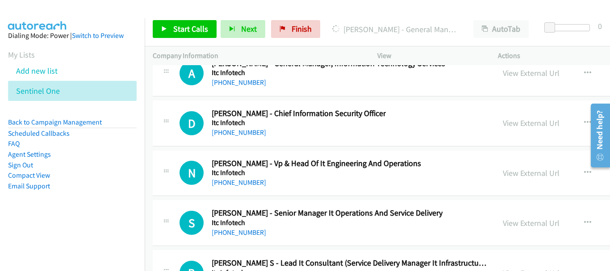
scroll to position [32660, 0]
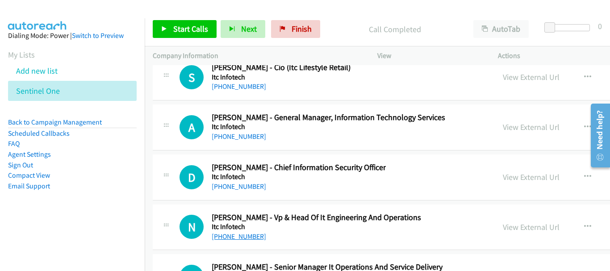
click at [232, 237] on link "[PHONE_NUMBER]" at bounding box center [239, 236] width 55 height 8
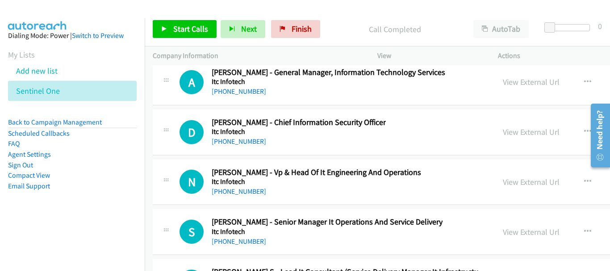
scroll to position [32705, 0]
click at [235, 185] on h5 "Itc Infotech" at bounding box center [317, 182] width 210 height 9
click at [238, 189] on link "[PHONE_NUMBER]" at bounding box center [239, 192] width 55 height 8
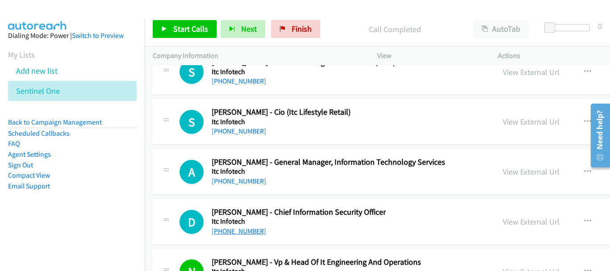
click at [247, 235] on link "[PHONE_NUMBER]" at bounding box center [239, 231] width 55 height 8
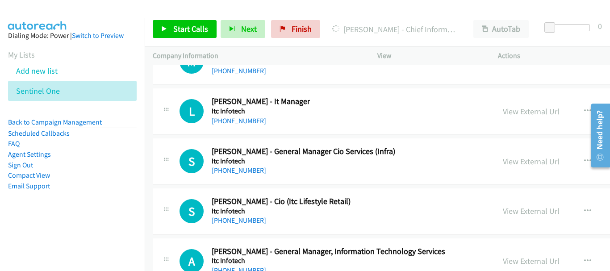
scroll to position [32571, 0]
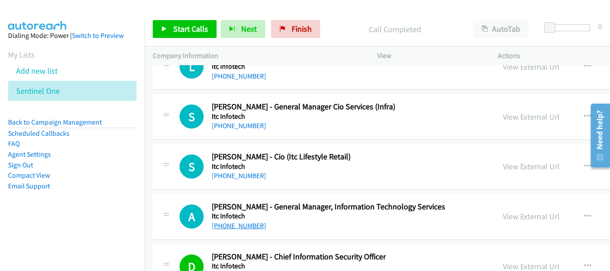
click at [258, 228] on link "[PHONE_NUMBER]" at bounding box center [239, 226] width 55 height 8
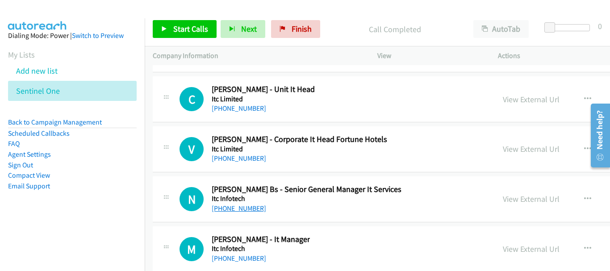
scroll to position [32347, 0]
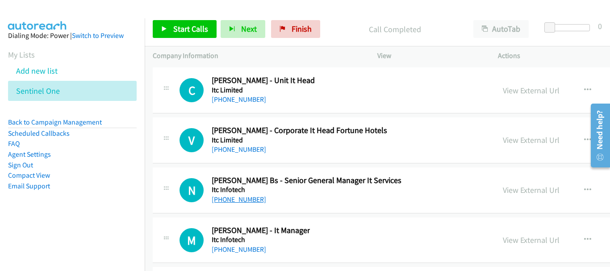
click at [243, 202] on link "[PHONE_NUMBER]" at bounding box center [239, 199] width 55 height 8
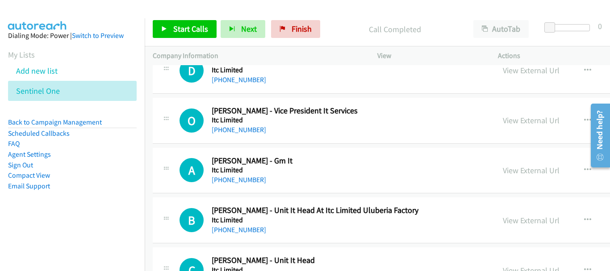
scroll to position [32124, 0]
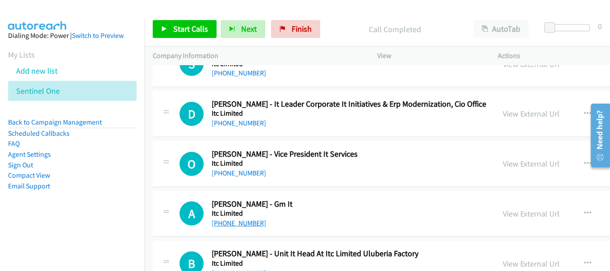
click at [253, 222] on link "[PHONE_NUMBER]" at bounding box center [239, 223] width 55 height 8
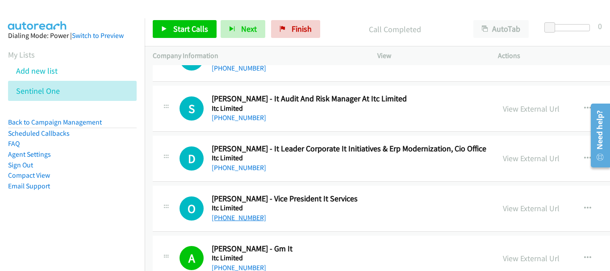
click at [237, 214] on link "[PHONE_NUMBER]" at bounding box center [239, 218] width 55 height 8
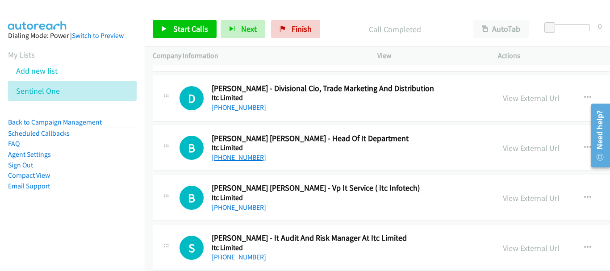
scroll to position [31945, 0]
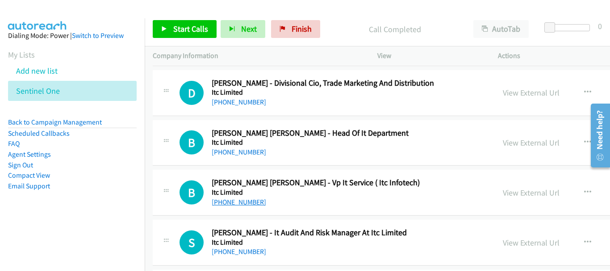
click at [240, 203] on link "[PHONE_NUMBER]" at bounding box center [239, 202] width 55 height 8
click at [256, 154] on link "[PHONE_NUMBER]" at bounding box center [239, 152] width 55 height 8
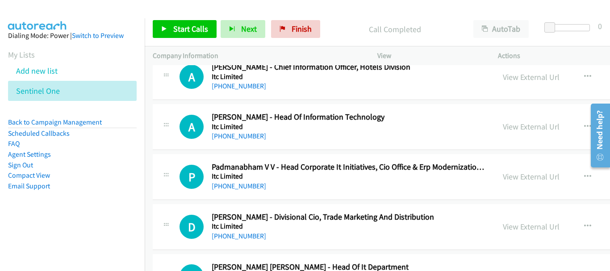
scroll to position [31722, 0]
